Goal: Information Seeking & Learning: Learn about a topic

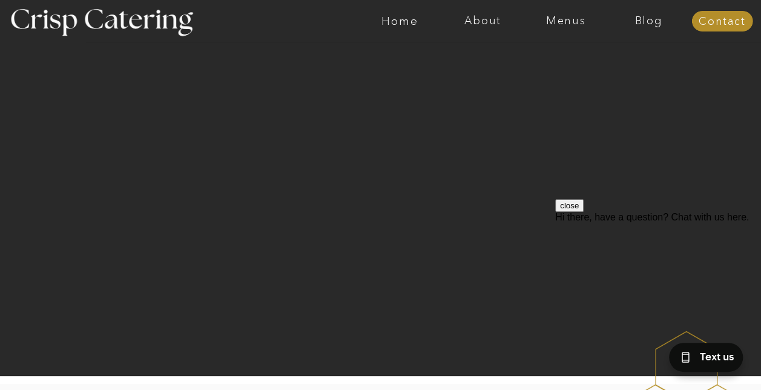
click at [487, 22] on nav "About" at bounding box center [482, 21] width 83 height 12
click at [563, 24] on nav "Menus" at bounding box center [565, 21] width 83 height 12
click at [548, 57] on nav "Summer (Mar-Aug)" at bounding box center [569, 54] width 108 height 11
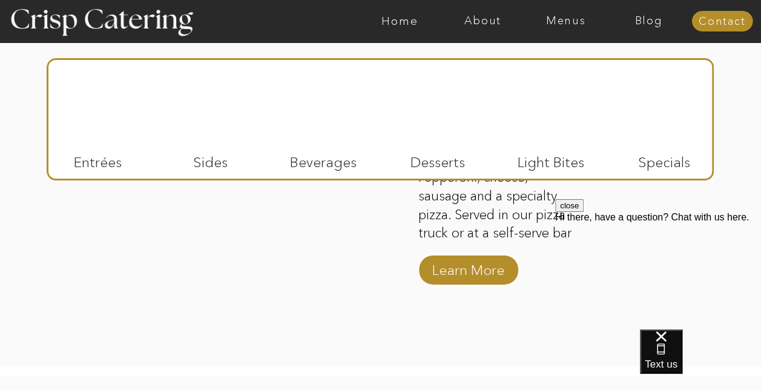
scroll to position [1702, 0]
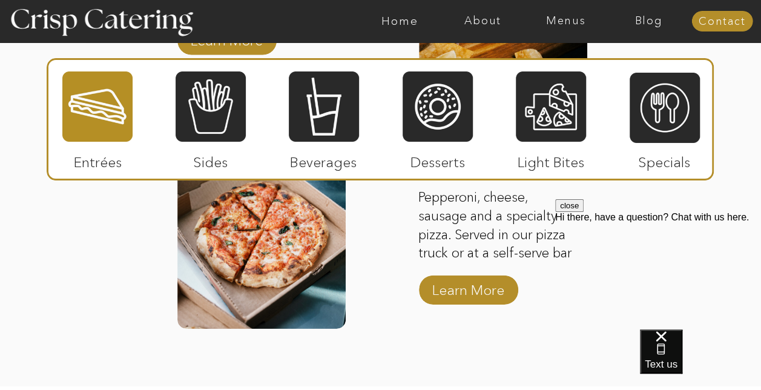
click at [213, 102] on div at bounding box center [211, 106] width 70 height 73
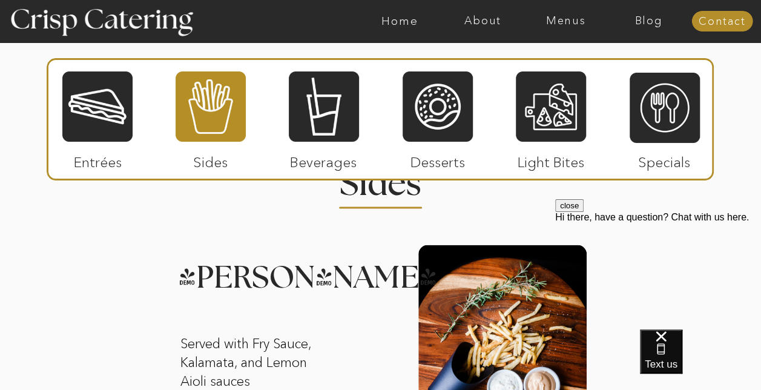
scroll to position [1123, 0]
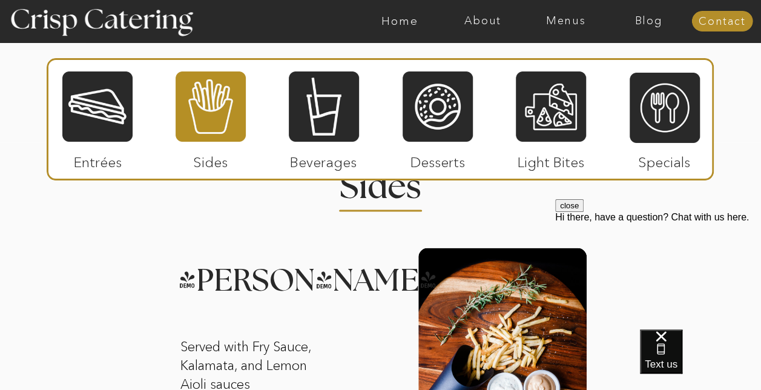
click at [560, 90] on div at bounding box center [551, 106] width 70 height 73
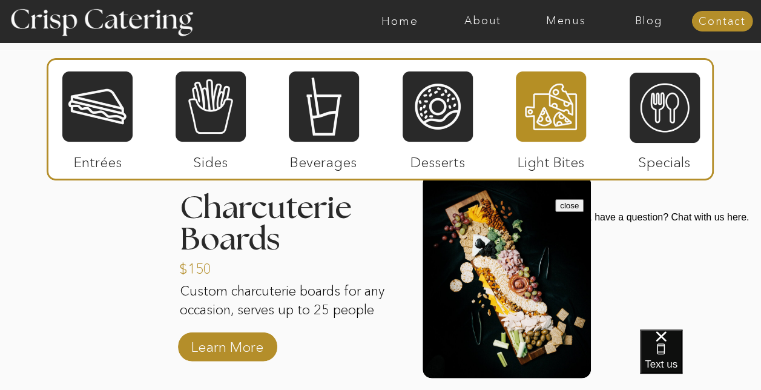
scroll to position [1226, 0]
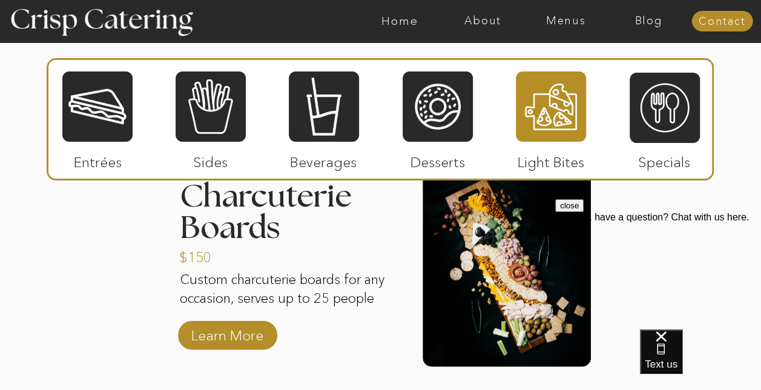
click at [249, 333] on p "Learn More" at bounding box center [227, 332] width 80 height 35
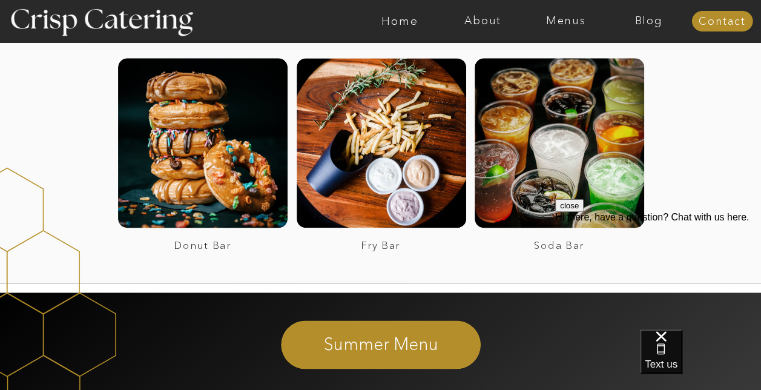
scroll to position [768, 0]
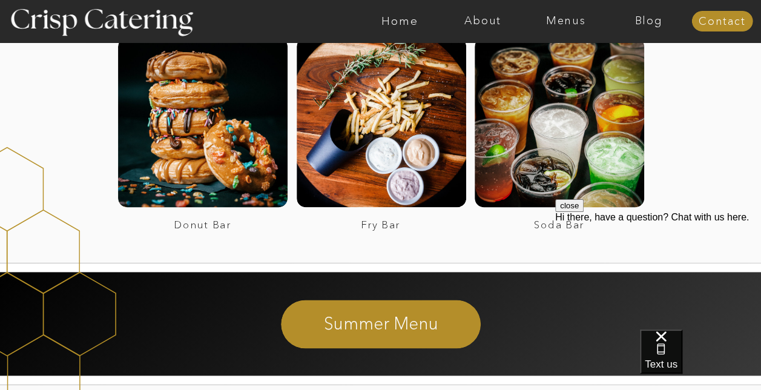
click at [183, 144] on div at bounding box center [202, 122] width 169 height 169
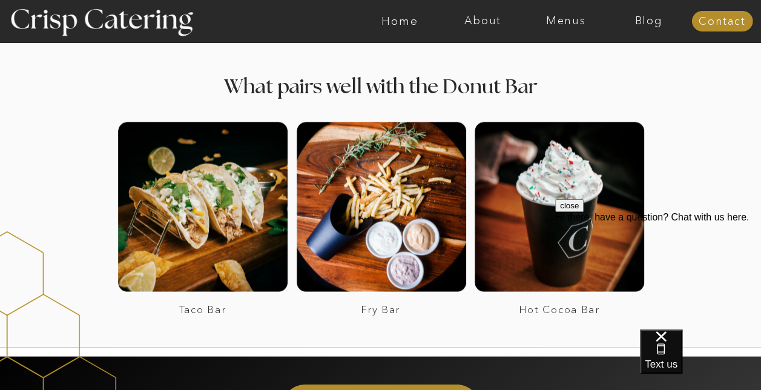
scroll to position [1187, 0]
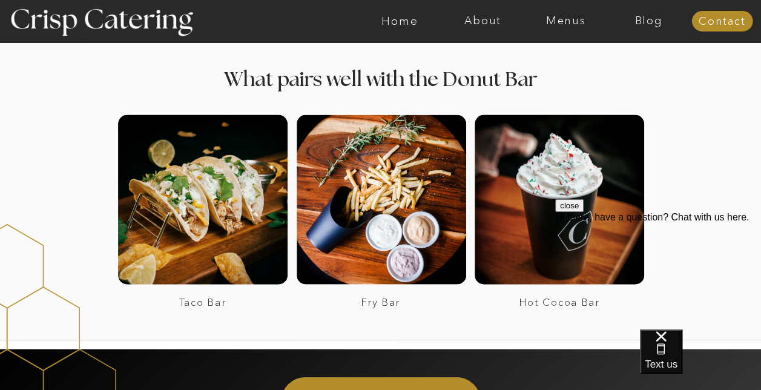
drag, startPoint x: 764, startPoint y: 19, endPoint x: 189, endPoint y: 18, distance: 575.6
click at [149, 218] on div at bounding box center [202, 199] width 169 height 169
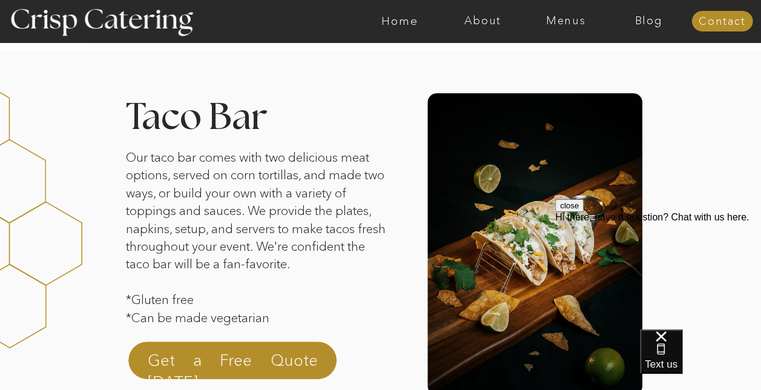
click at [485, 18] on nav "About" at bounding box center [482, 21] width 83 height 12
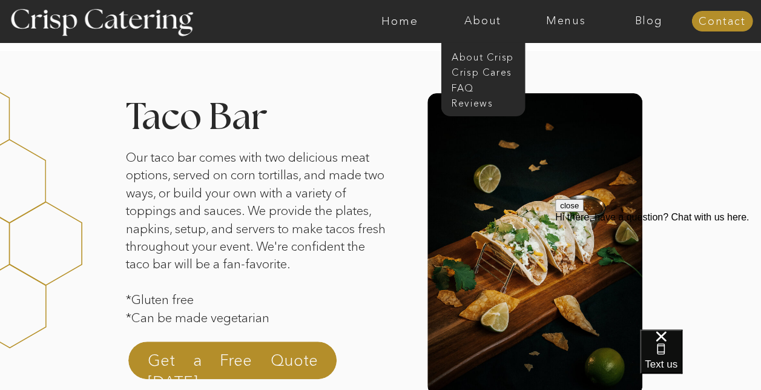
click at [465, 83] on nav "faq" at bounding box center [481, 86] width 61 height 11
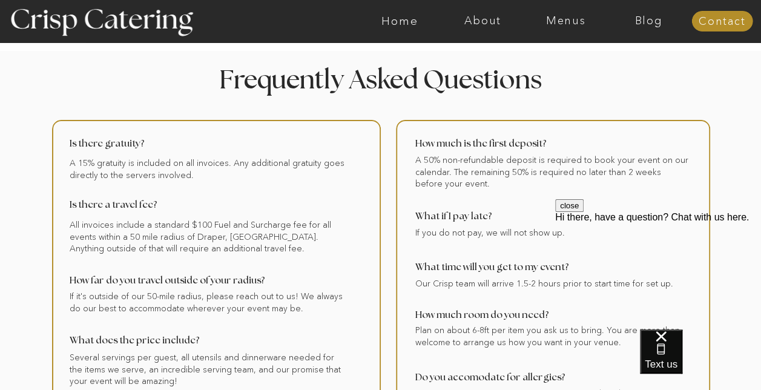
click at [583, 212] on button "close" at bounding box center [569, 205] width 28 height 13
click at [399, 19] on nav "Home" at bounding box center [399, 21] width 83 height 12
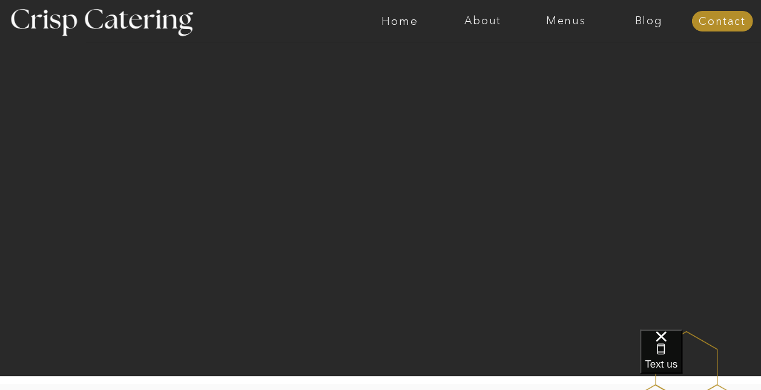
click at [571, 19] on nav "Menus" at bounding box center [565, 21] width 83 height 12
click at [473, 20] on nav "About" at bounding box center [482, 21] width 83 height 12
click at [474, 59] on nav "About Crisp" at bounding box center [486, 55] width 70 height 11
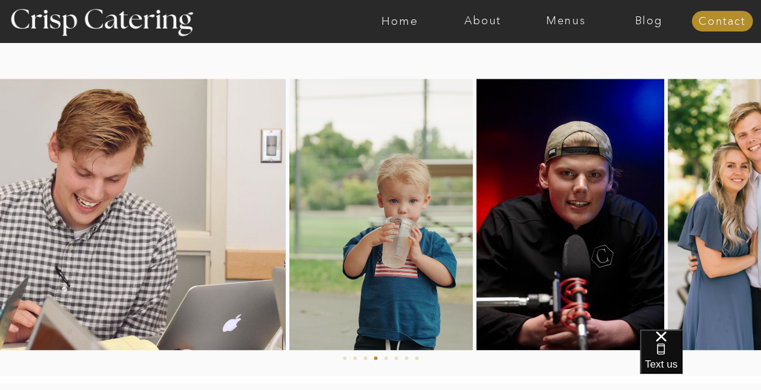
scroll to position [607, 0]
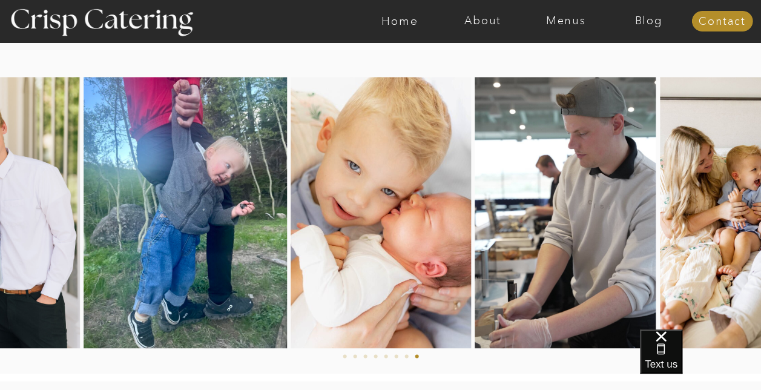
click at [478, 22] on nav "About" at bounding box center [482, 21] width 83 height 12
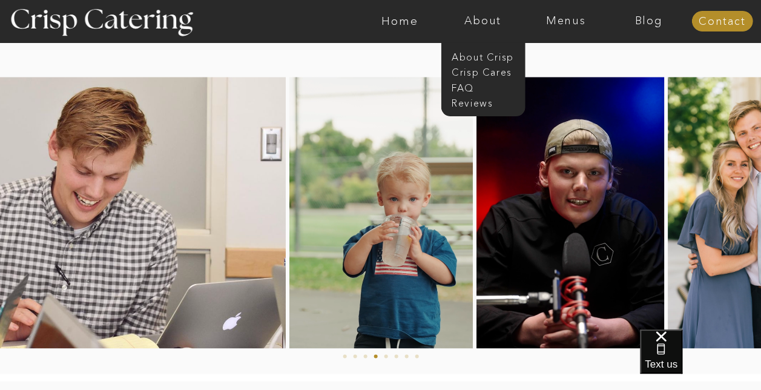
click at [468, 91] on nav "faq" at bounding box center [481, 86] width 61 height 11
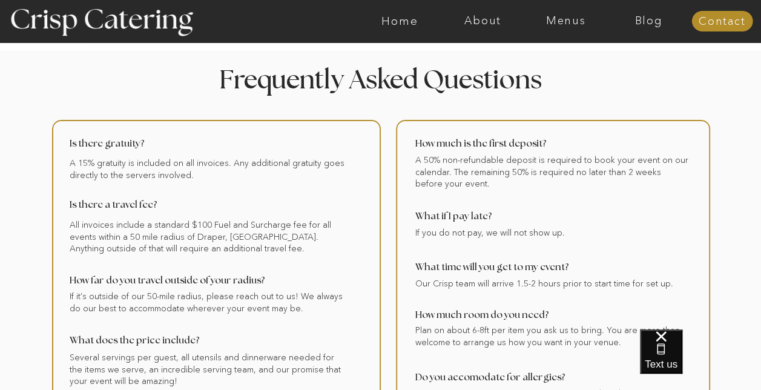
click at [478, 19] on nav "About" at bounding box center [482, 21] width 83 height 12
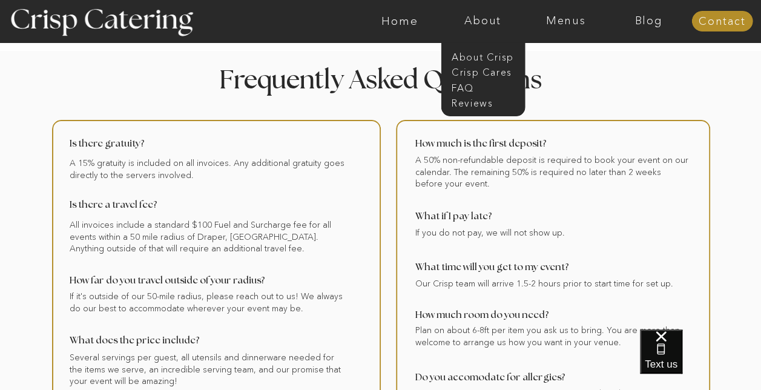
click at [473, 56] on nav "About Crisp" at bounding box center [486, 55] width 70 height 11
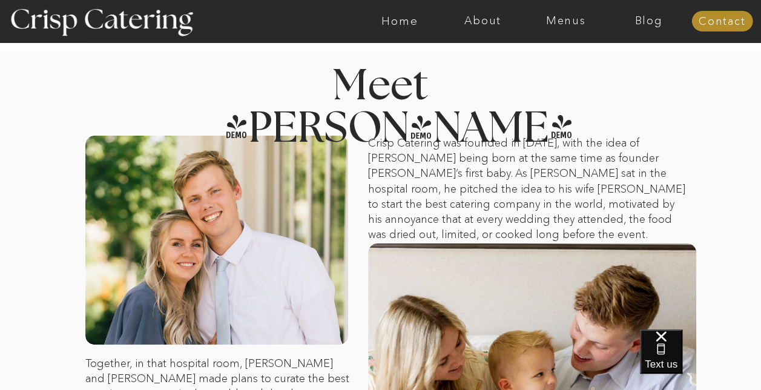
click at [563, 23] on nav "Menus" at bounding box center [565, 21] width 83 height 12
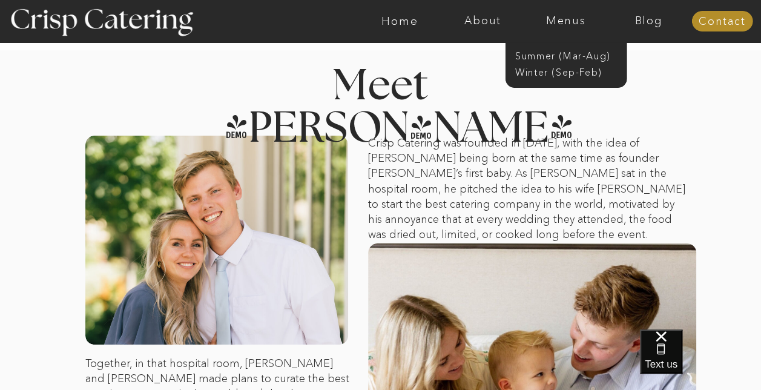
click at [551, 56] on nav "Summer (Mar-Aug)" at bounding box center [569, 54] width 108 height 11
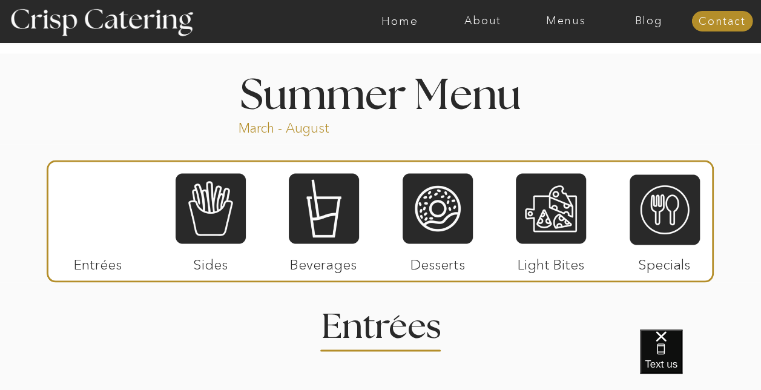
scroll to position [973, 0]
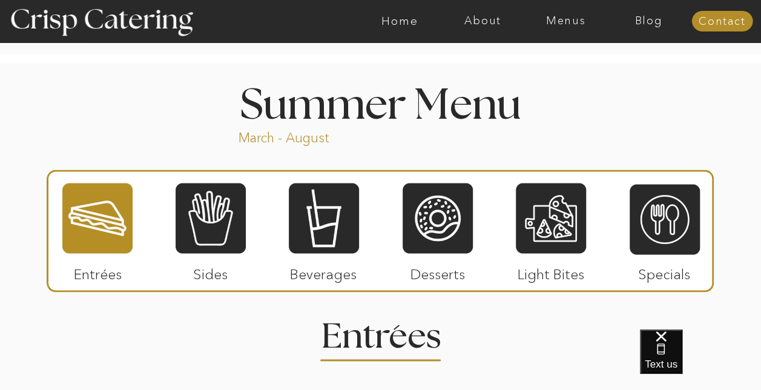
click at [442, 219] on div at bounding box center [437, 218] width 70 height 73
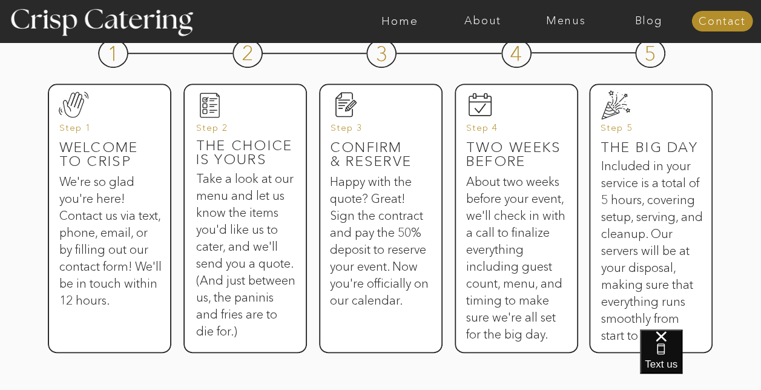
scroll to position [607, 0]
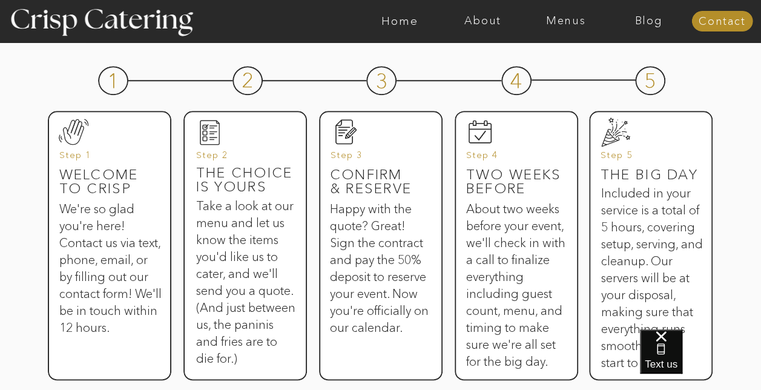
click at [403, 21] on nav "Home" at bounding box center [399, 21] width 83 height 12
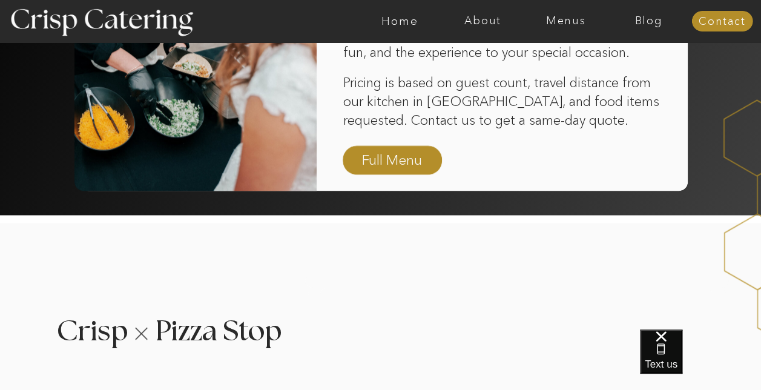
scroll to position [970, 0]
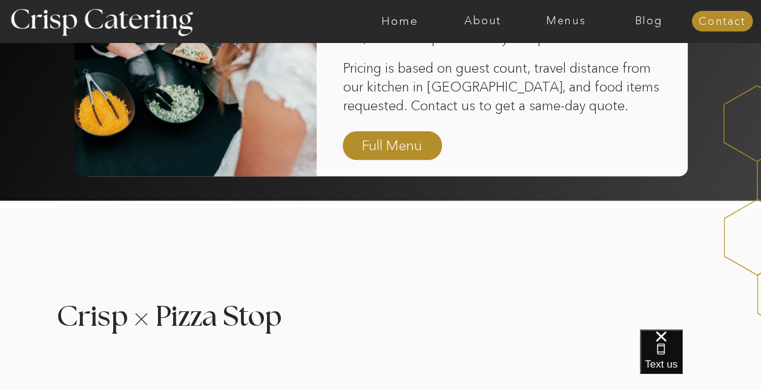
click at [396, 142] on nav "Full Menu" at bounding box center [392, 146] width 70 height 21
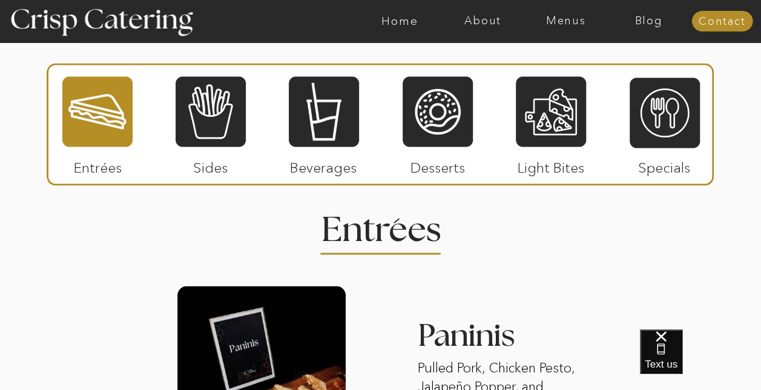
scroll to position [1083, 0]
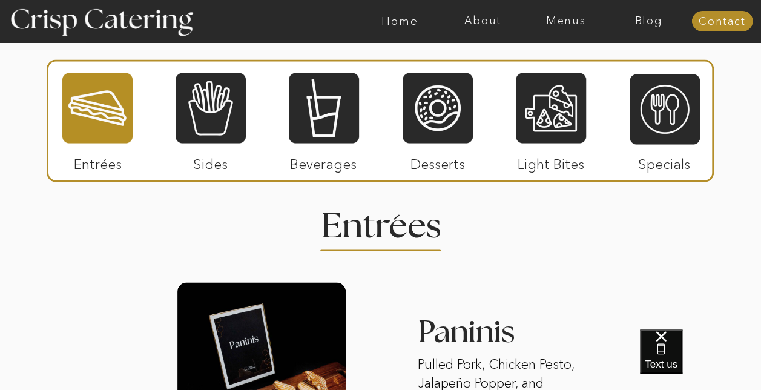
click at [660, 116] on div at bounding box center [664, 109] width 70 height 73
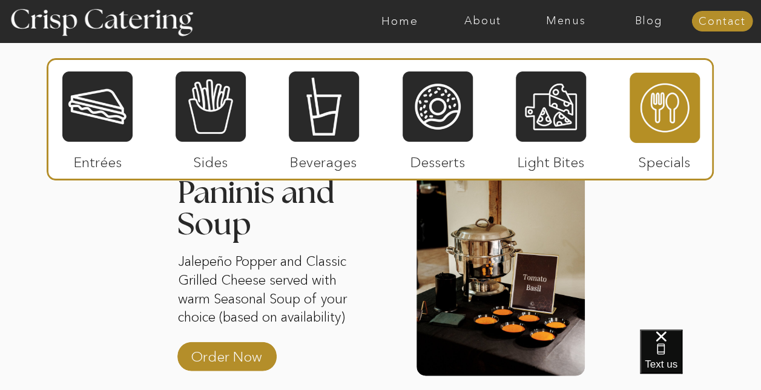
scroll to position [1195, 0]
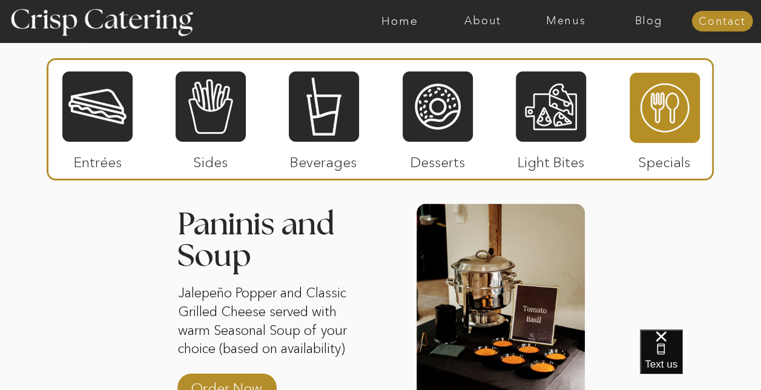
click at [551, 99] on div at bounding box center [551, 106] width 70 height 73
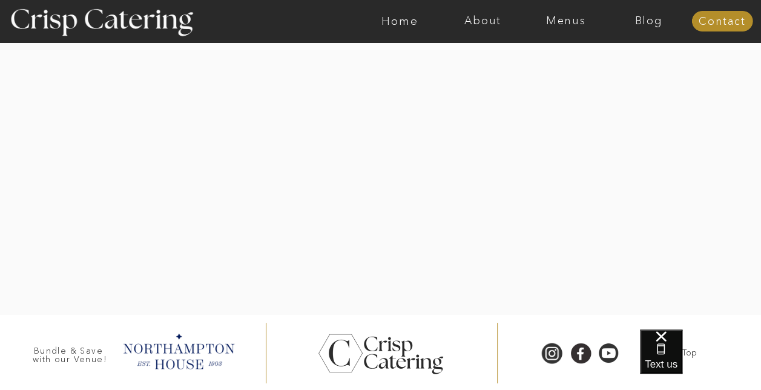
scroll to position [2118, 0]
